Goal: Information Seeking & Learning: Learn about a topic

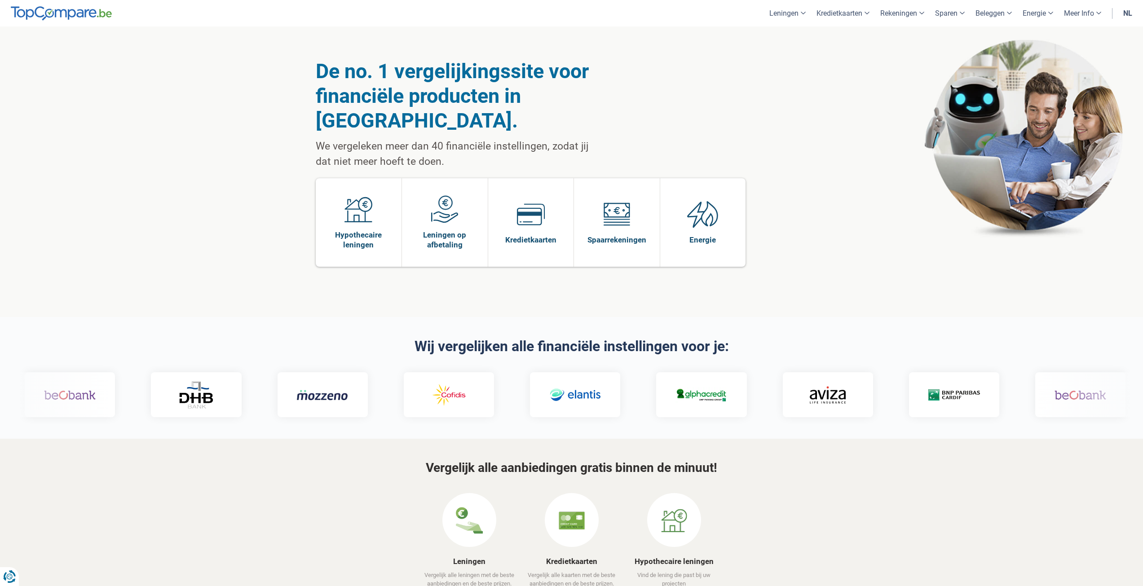
click at [1130, 9] on link "nl" at bounding box center [1127, 13] width 20 height 26
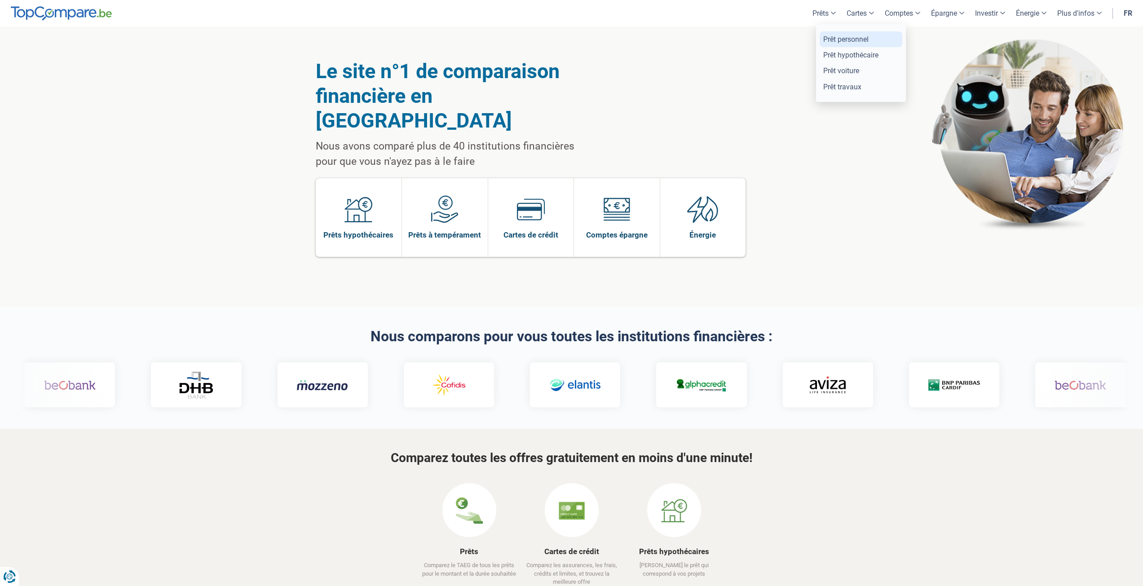
click at [832, 36] on link "Prêt personnel" at bounding box center [860, 39] width 83 height 16
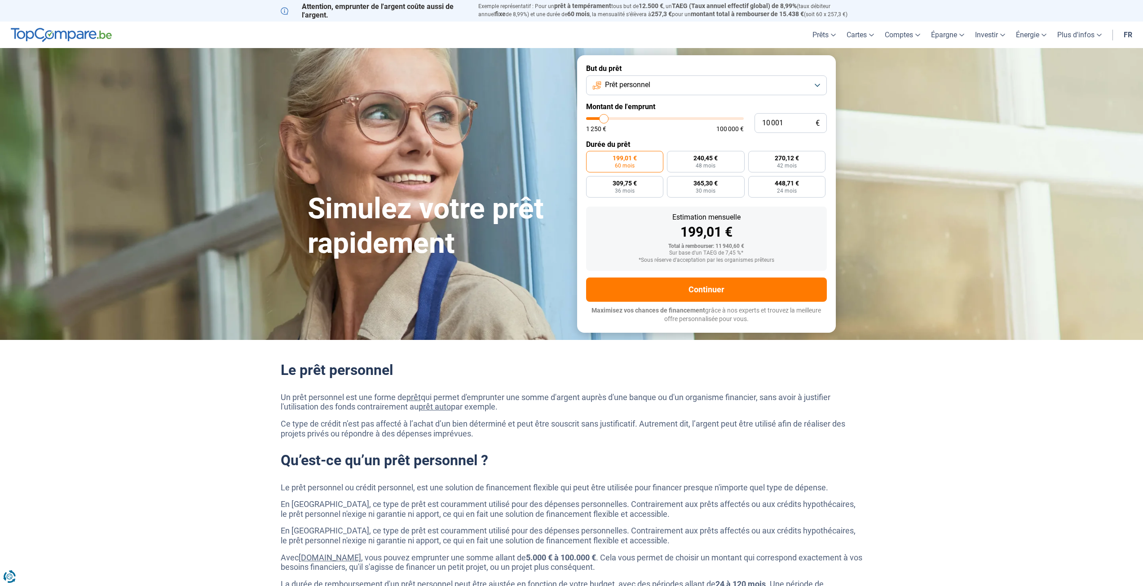
click at [433, 211] on h1 "Simulez votre prêt rapidement" at bounding box center [437, 226] width 259 height 69
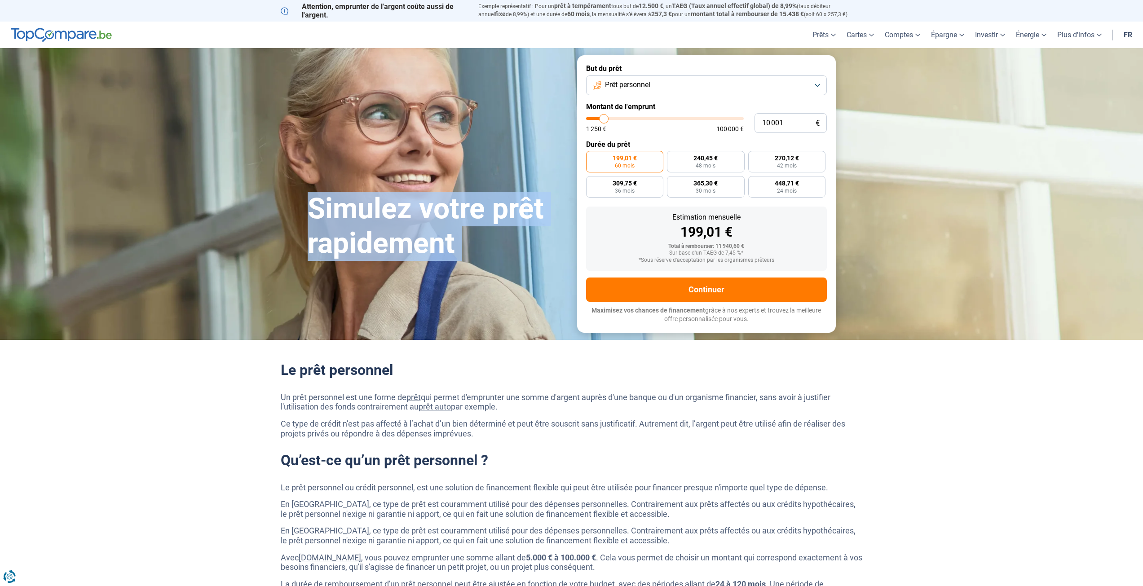
click at [433, 211] on h1 "Simulez votre prêt rapidement" at bounding box center [437, 226] width 259 height 69
copy h1 "Simulez votre prêt rapidement"
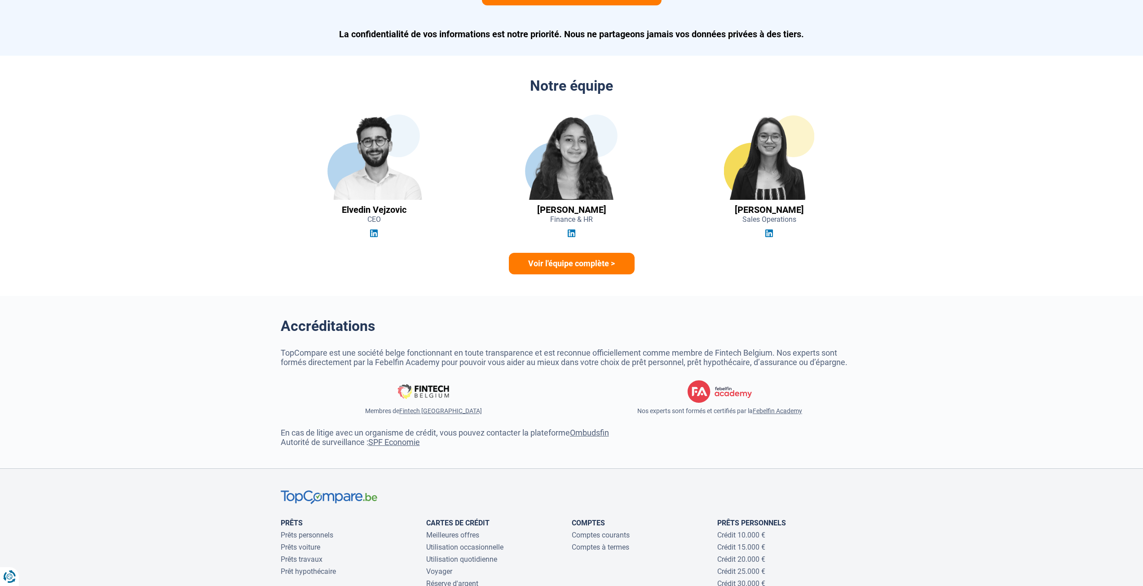
scroll to position [2108, 0]
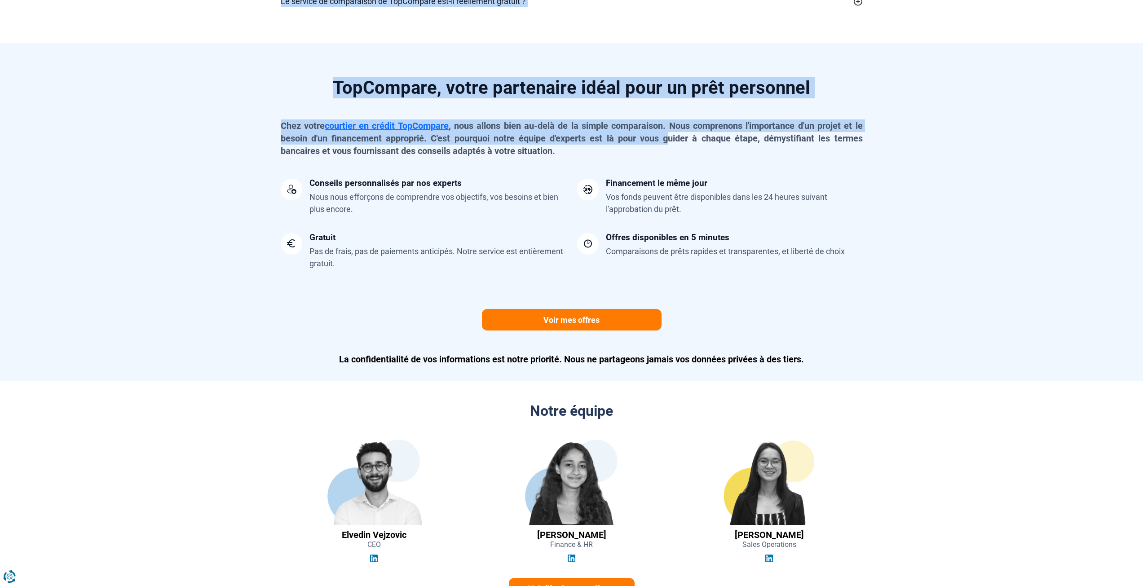
drag, startPoint x: 303, startPoint y: 207, endPoint x: 820, endPoint y: 366, distance: 540.6
copy body "Loremip dolor sita consectetu Adi el sedd Eius temporinc Utlabor et d'magnaal €…"
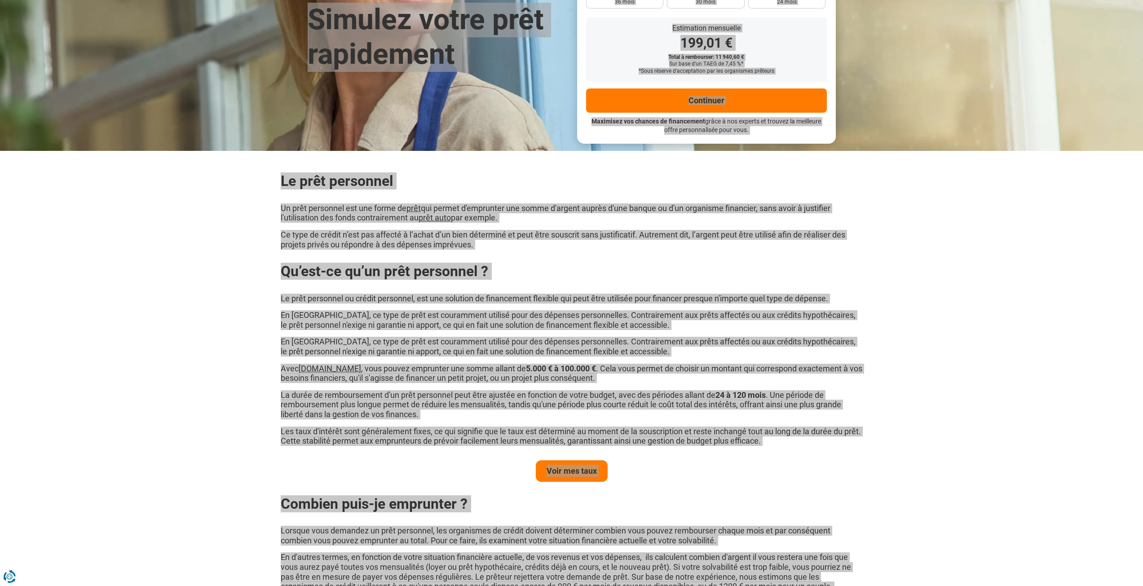
scroll to position [0, 0]
